Goal: Task Accomplishment & Management: Use online tool/utility

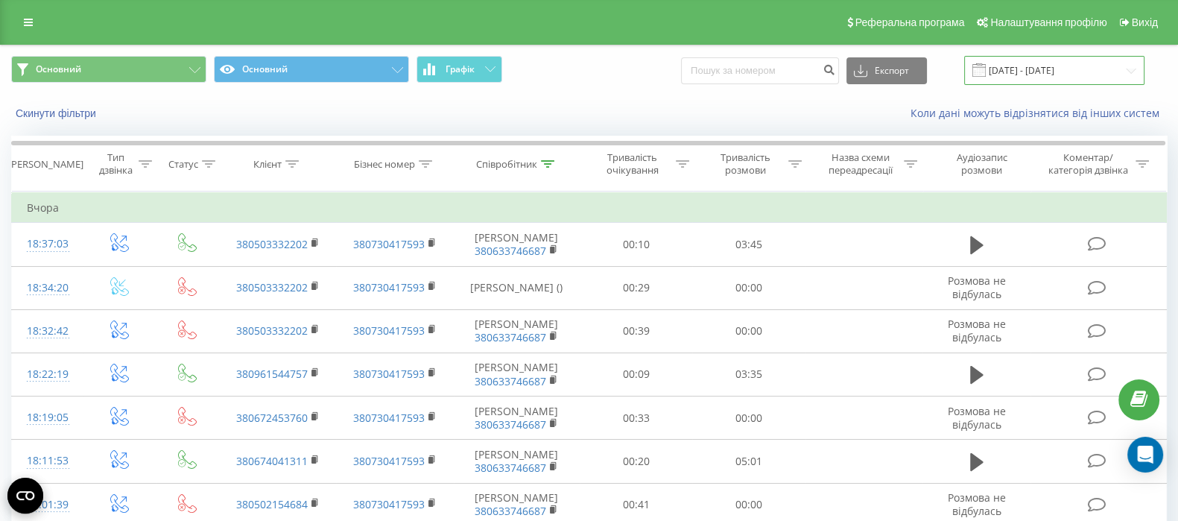
click at [1048, 78] on input "22.09.2025 - 22.09.2025" at bounding box center [1054, 70] width 180 height 29
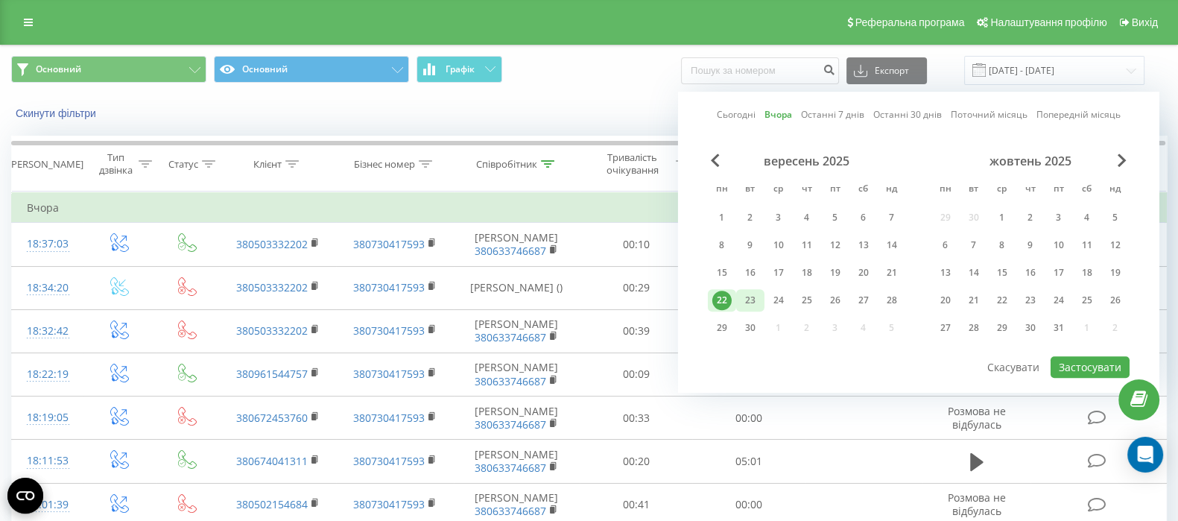
click at [749, 306] on div "23" at bounding box center [749, 300] width 19 height 19
click at [1101, 365] on button "Застосувати" at bounding box center [1089, 367] width 79 height 22
type input "[DATE] - [DATE]"
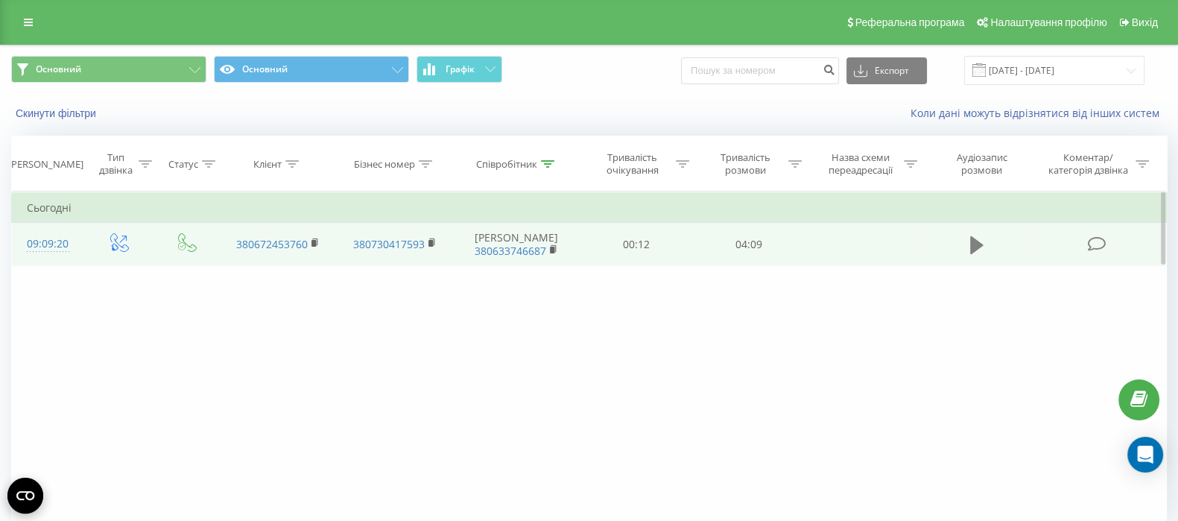
click at [965, 240] on button at bounding box center [976, 245] width 22 height 22
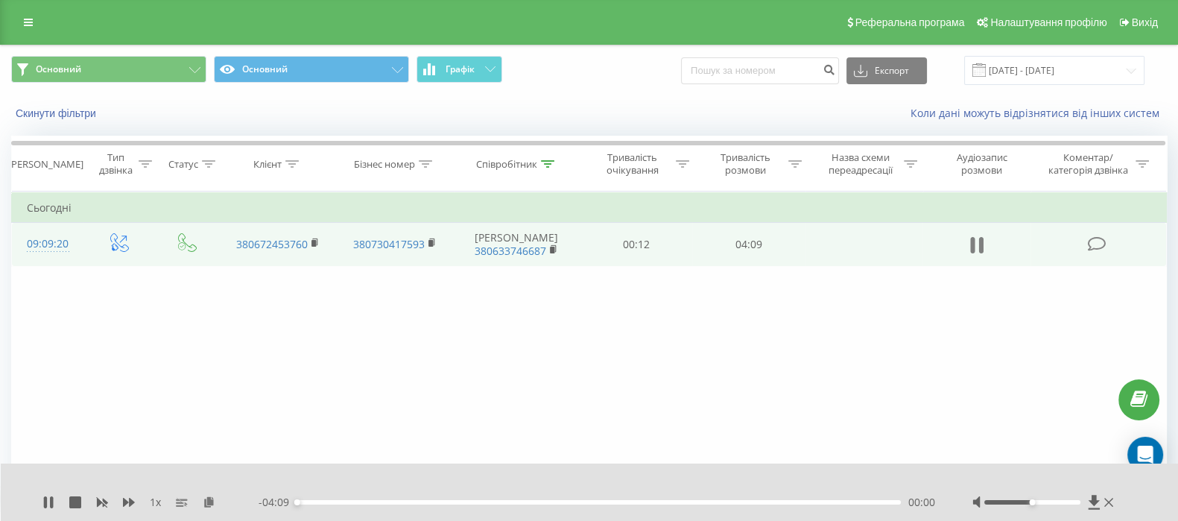
click at [976, 249] on icon at bounding box center [976, 245] width 13 height 21
click at [205, 500] on icon at bounding box center [209, 501] width 13 height 10
click at [205, 499] on icon at bounding box center [209, 501] width 13 height 10
click at [532, 177] on th "Співробітник" at bounding box center [517, 163] width 127 height 55
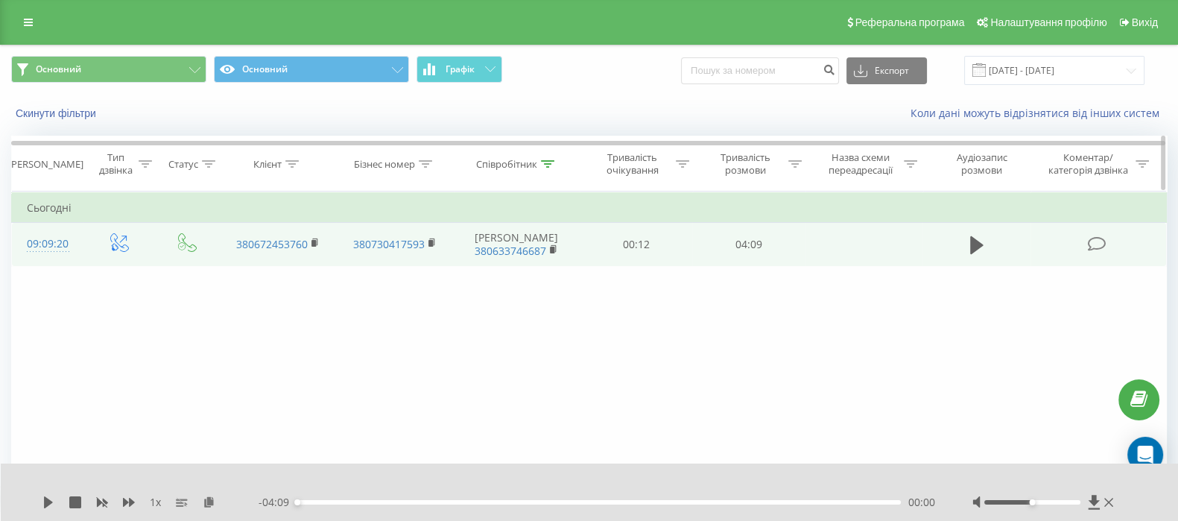
click at [757, 159] on div "Тривалість розмови" at bounding box center [745, 163] width 78 height 25
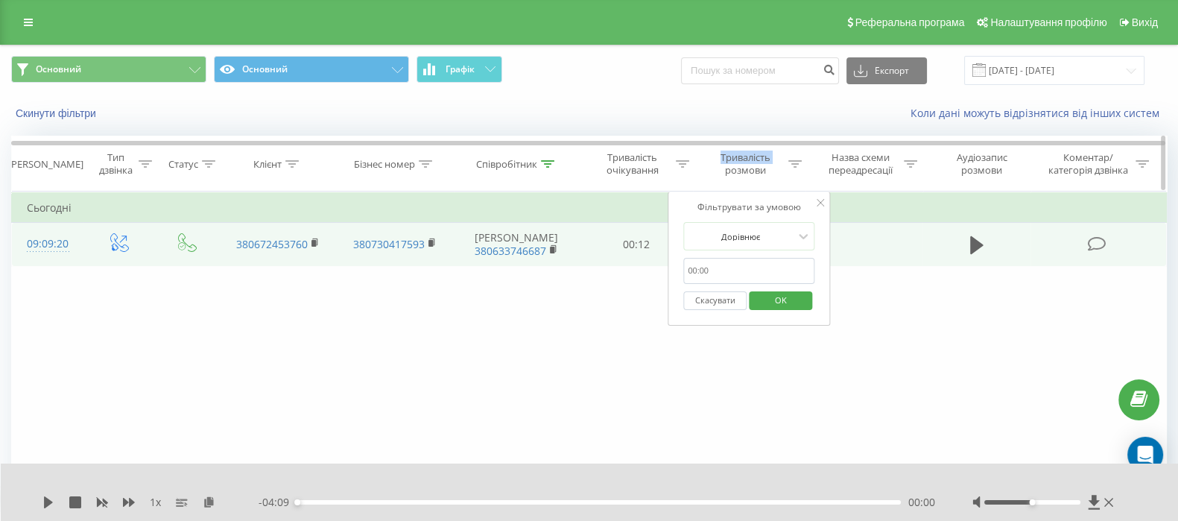
click at [757, 159] on div "Тривалість розмови" at bounding box center [745, 163] width 78 height 25
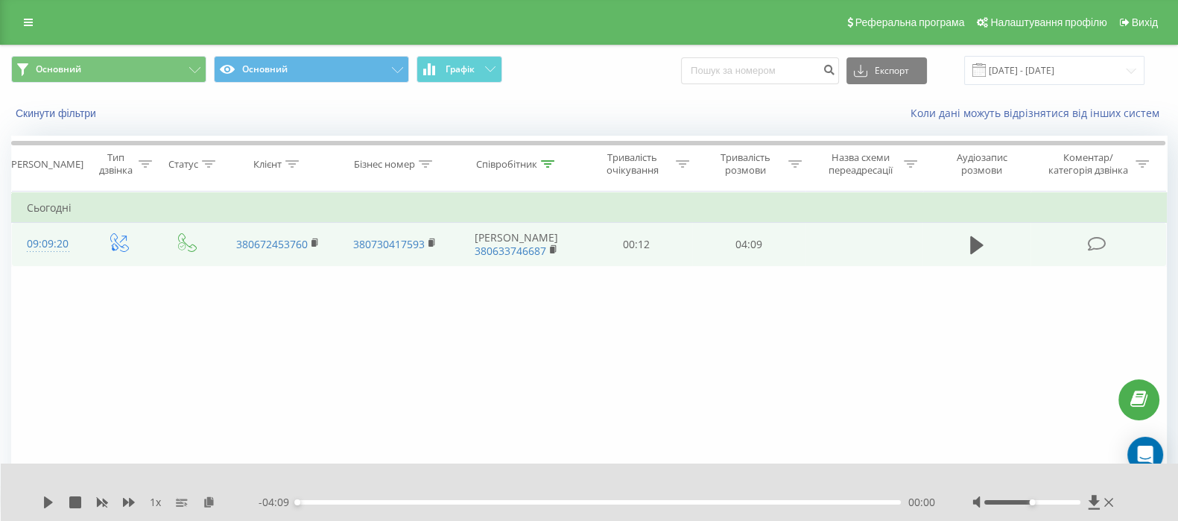
click at [450, 381] on div "Фільтрувати за умовою Дорівнює Введіть значення Скасувати OK Фільтрувати за умо…" at bounding box center [588, 358] width 1155 height 335
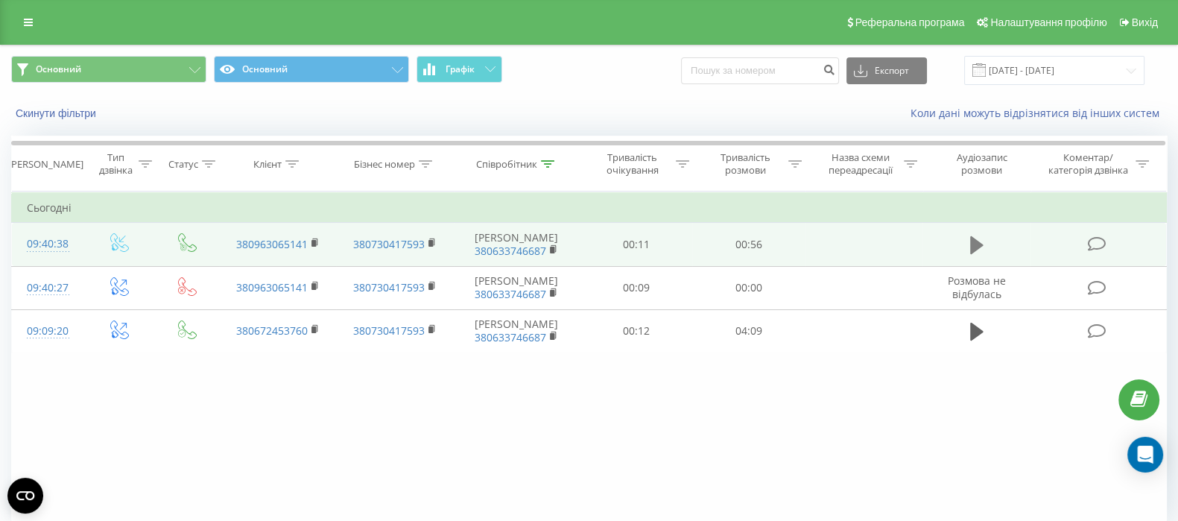
click at [971, 251] on icon at bounding box center [976, 245] width 13 height 18
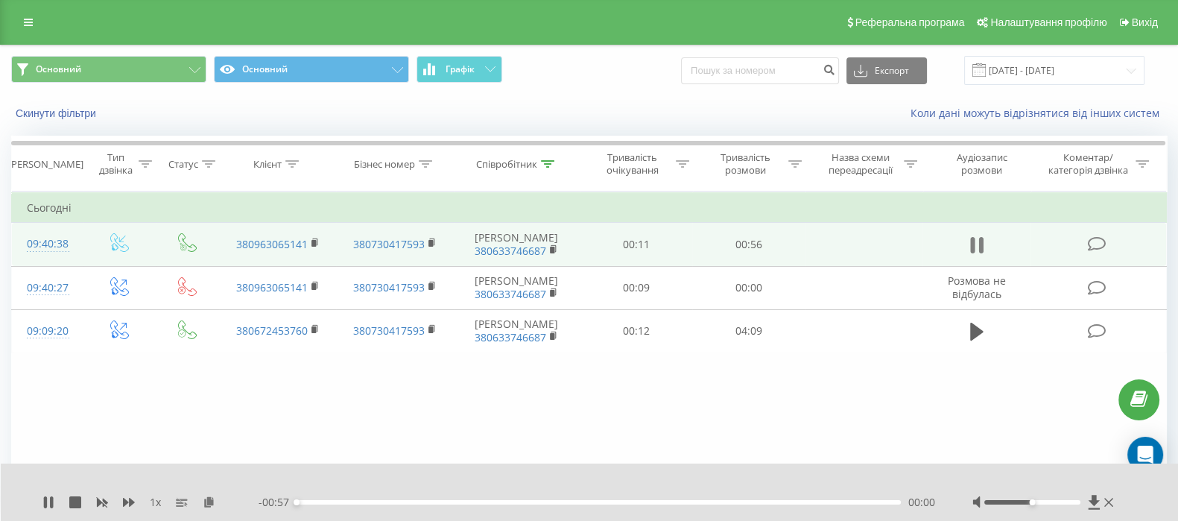
click at [975, 244] on icon at bounding box center [976, 245] width 13 height 21
click at [209, 500] on icon at bounding box center [209, 501] width 13 height 10
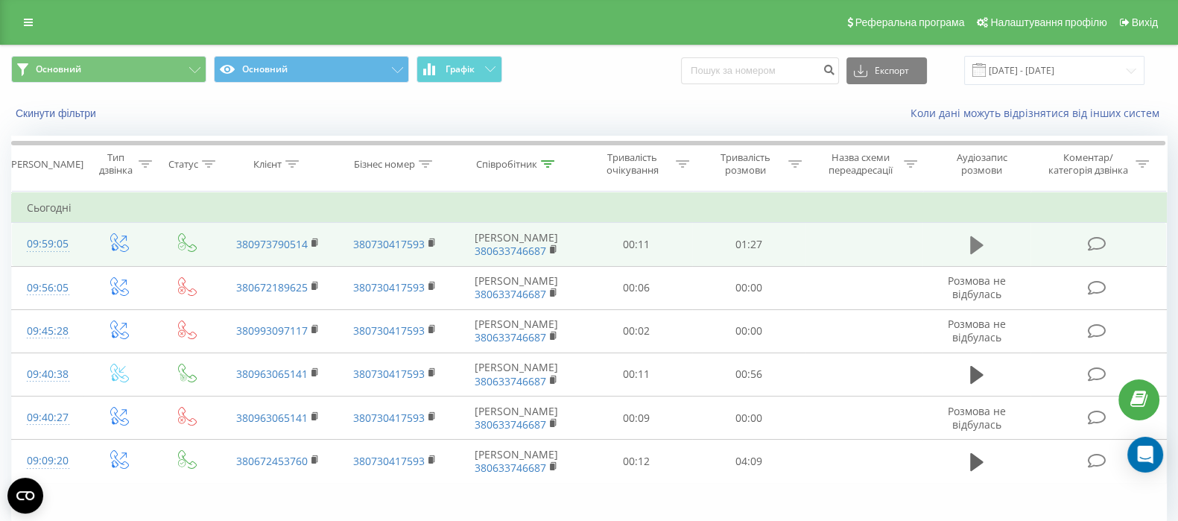
click at [985, 243] on button at bounding box center [976, 245] width 22 height 22
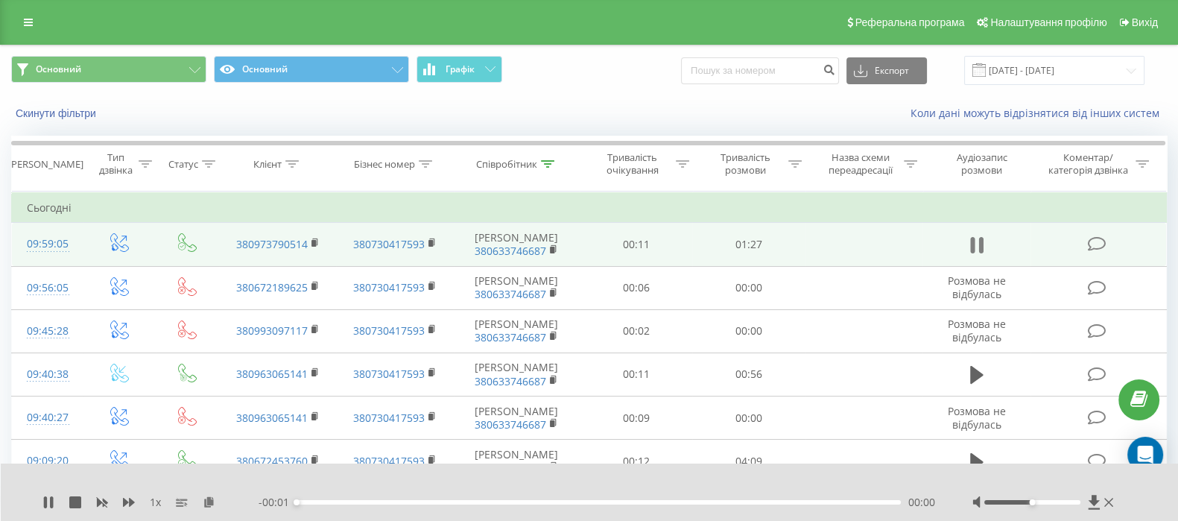
click at [977, 246] on icon at bounding box center [976, 245] width 13 height 21
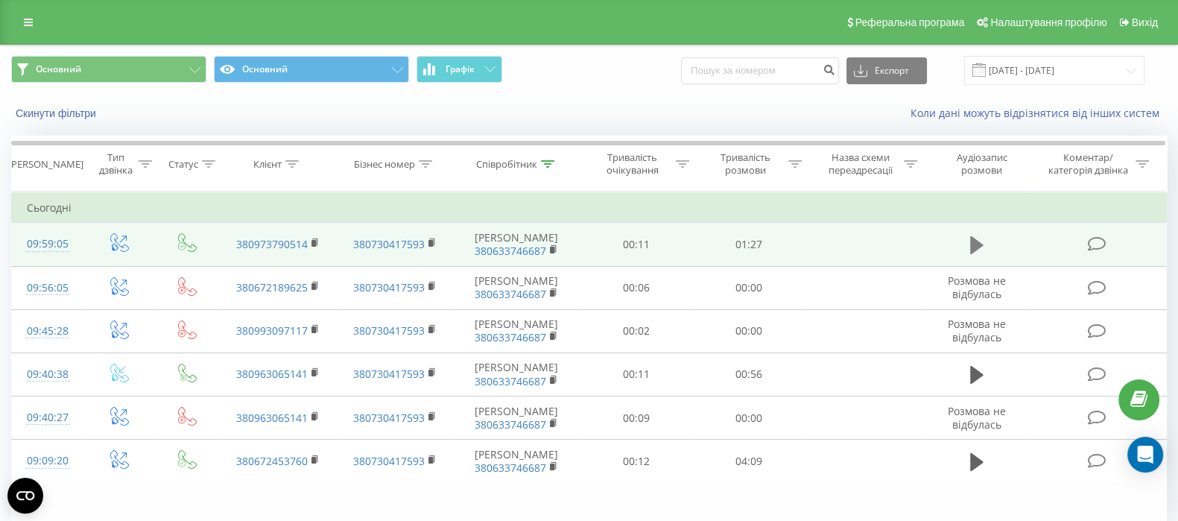
click at [970, 244] on icon at bounding box center [976, 245] width 13 height 18
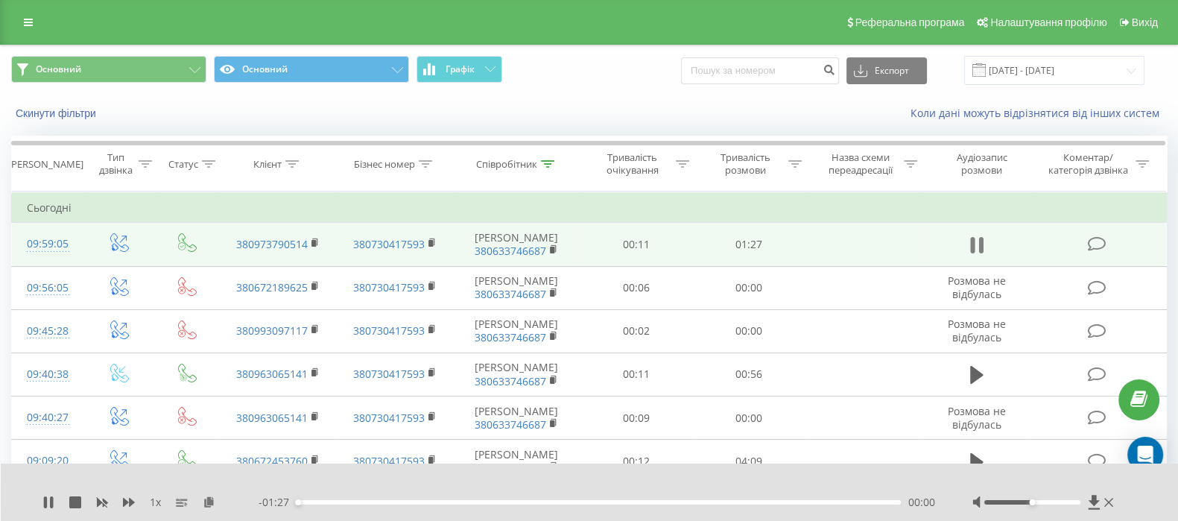
click at [975, 247] on icon at bounding box center [976, 245] width 13 height 21
click at [209, 497] on icon at bounding box center [209, 501] width 13 height 10
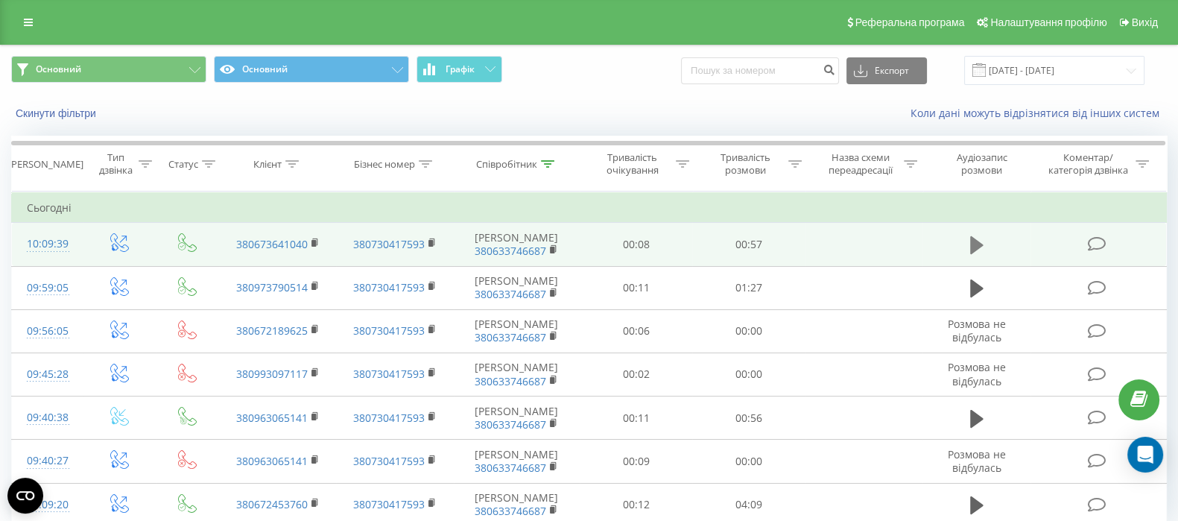
click at [970, 248] on icon at bounding box center [976, 245] width 13 height 18
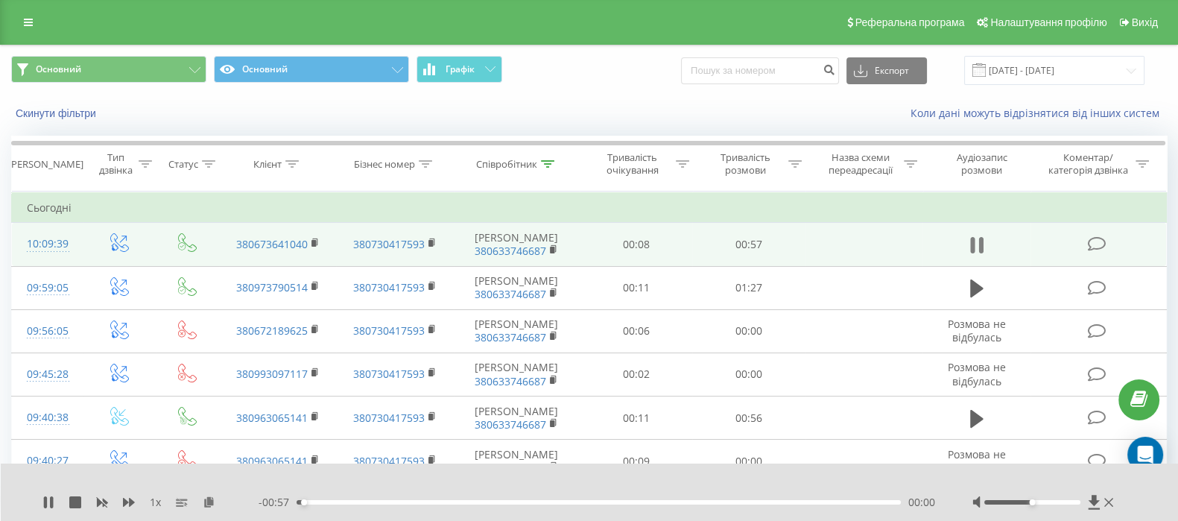
click at [976, 244] on icon at bounding box center [976, 245] width 13 height 21
click at [206, 501] on icon at bounding box center [209, 501] width 13 height 10
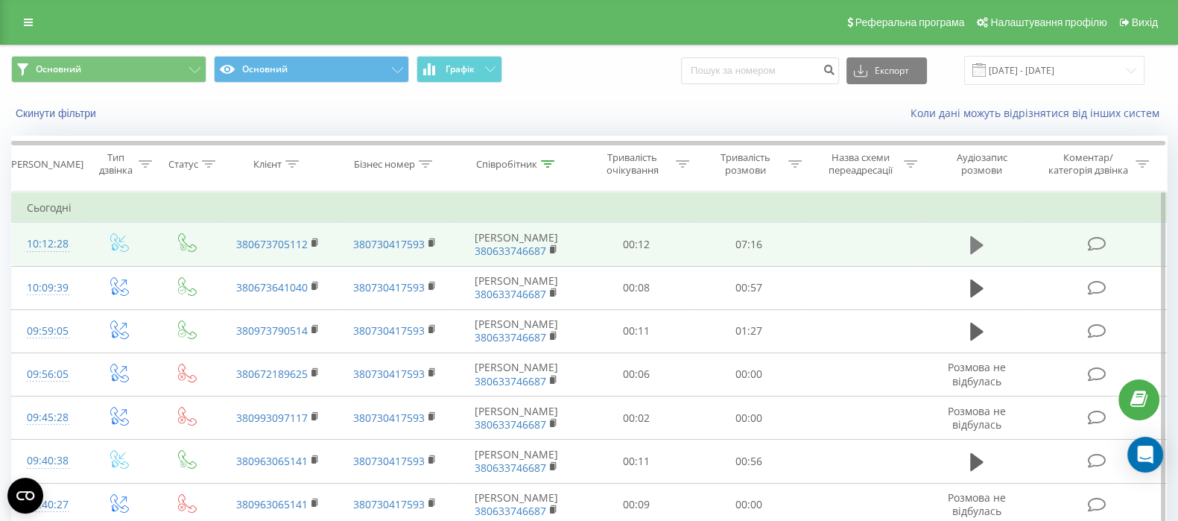
click at [971, 244] on icon at bounding box center [976, 245] width 13 height 18
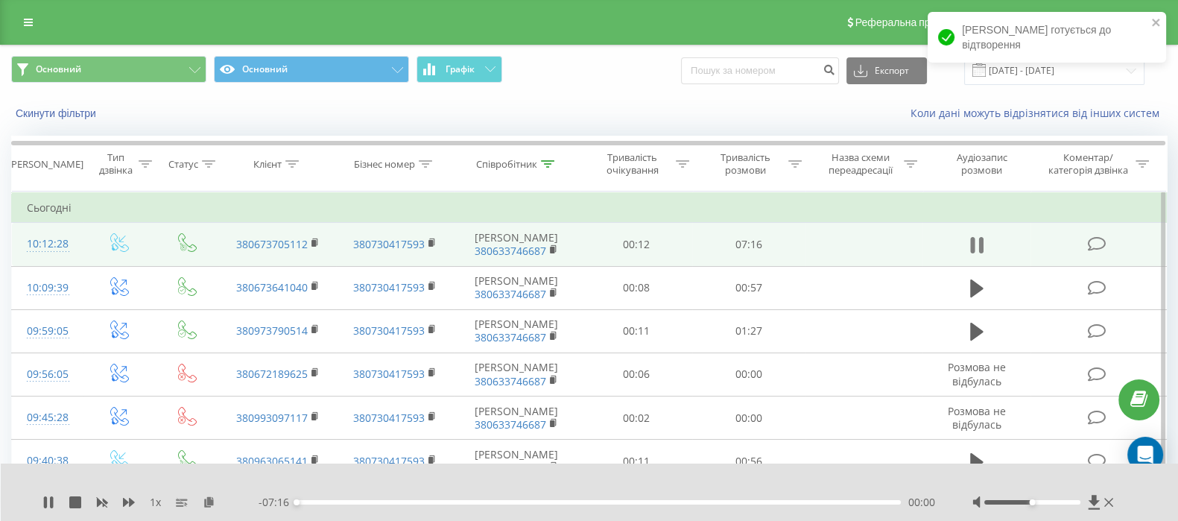
click at [972, 243] on icon at bounding box center [972, 245] width 4 height 16
click at [206, 499] on icon at bounding box center [209, 501] width 13 height 10
